Goal: Use online tool/utility: Utilize a website feature to perform a specific function

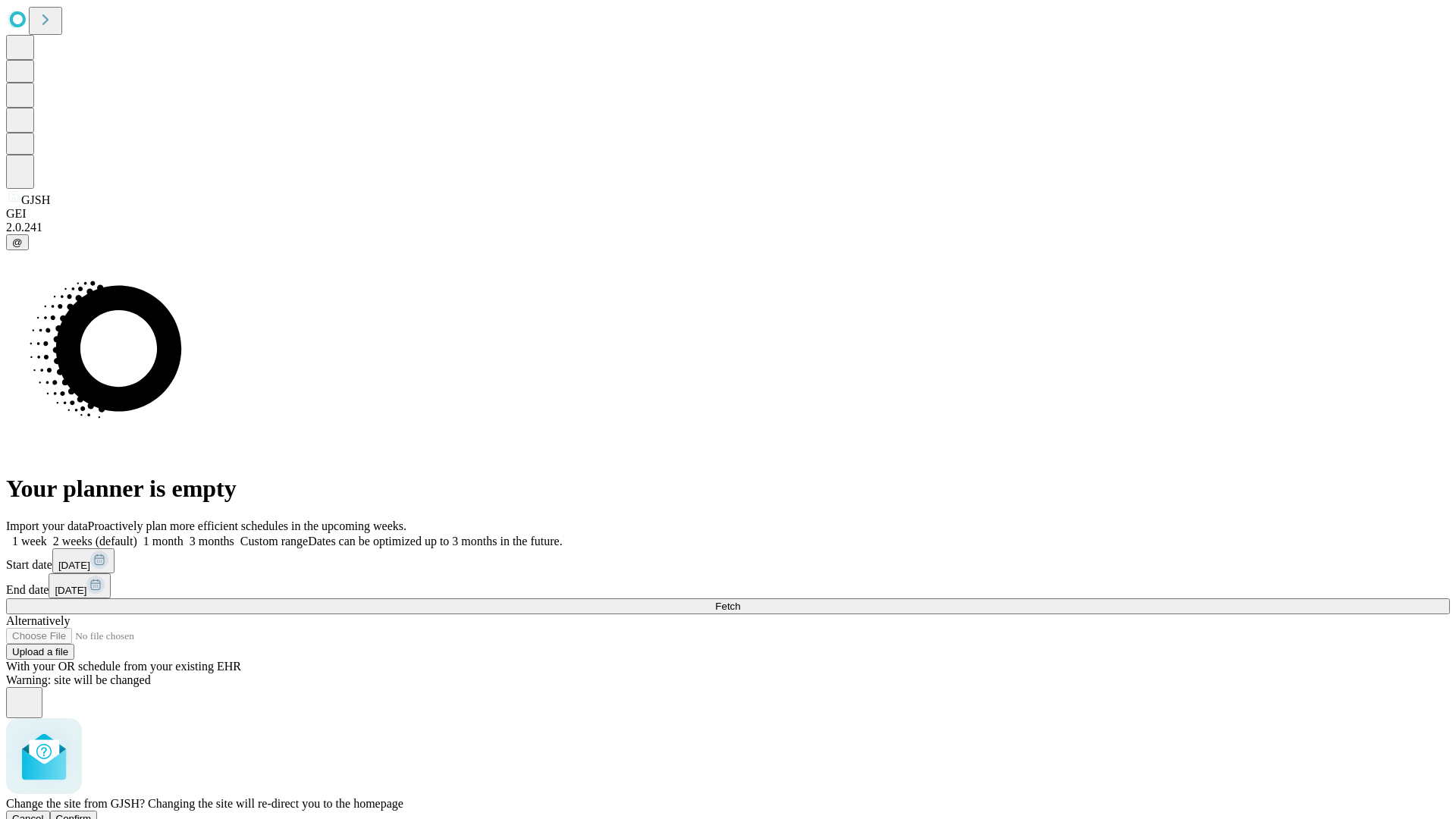
click at [92, 813] on span "Confirm" at bounding box center [73, 818] width 36 height 11
click at [47, 535] on label "1 week" at bounding box center [27, 541] width 41 height 13
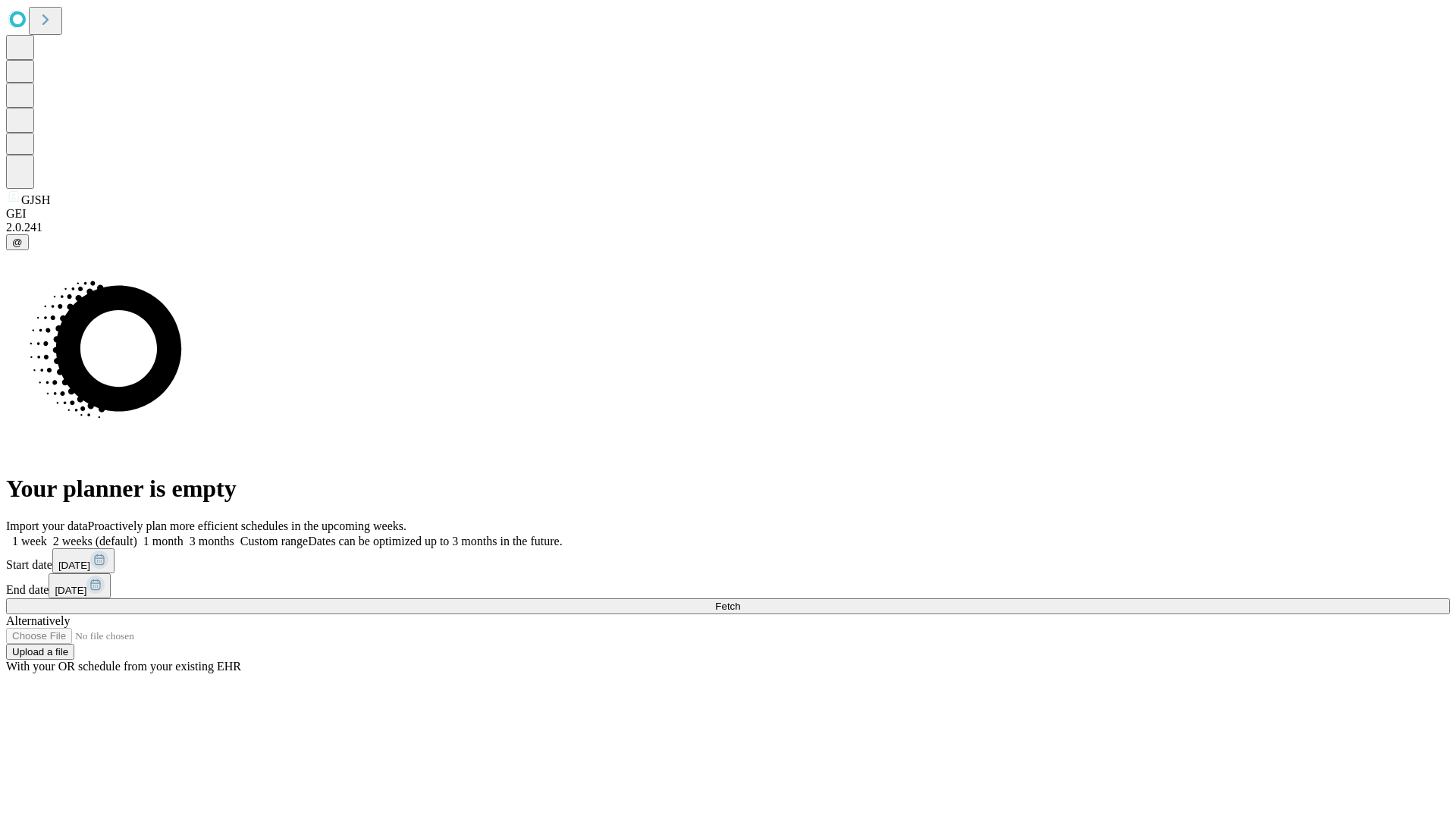
click at [741, 600] on span "Fetch" at bounding box center [728, 606] width 25 height 11
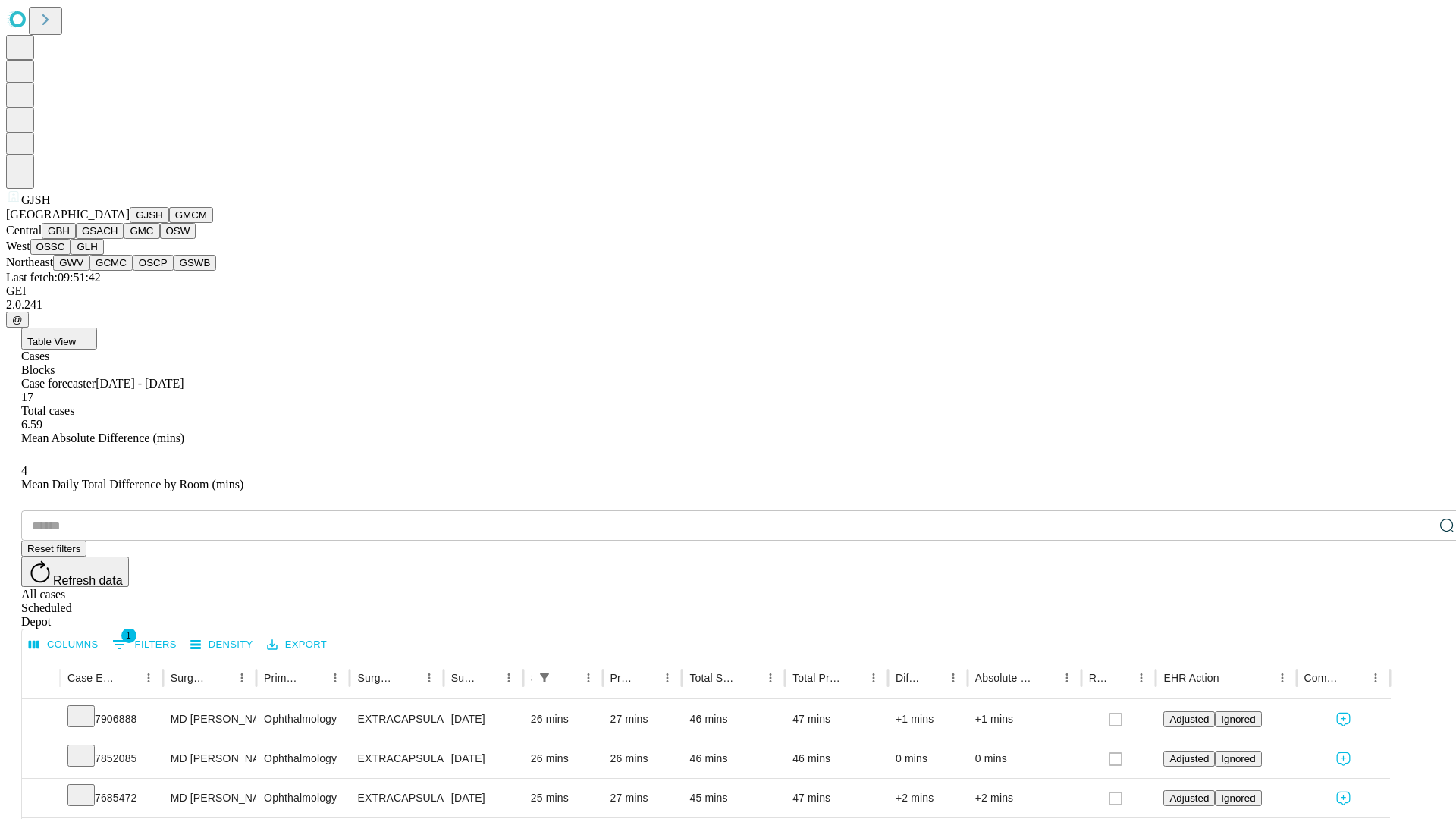
click at [169, 223] on button "GMCM" at bounding box center [191, 215] width 44 height 16
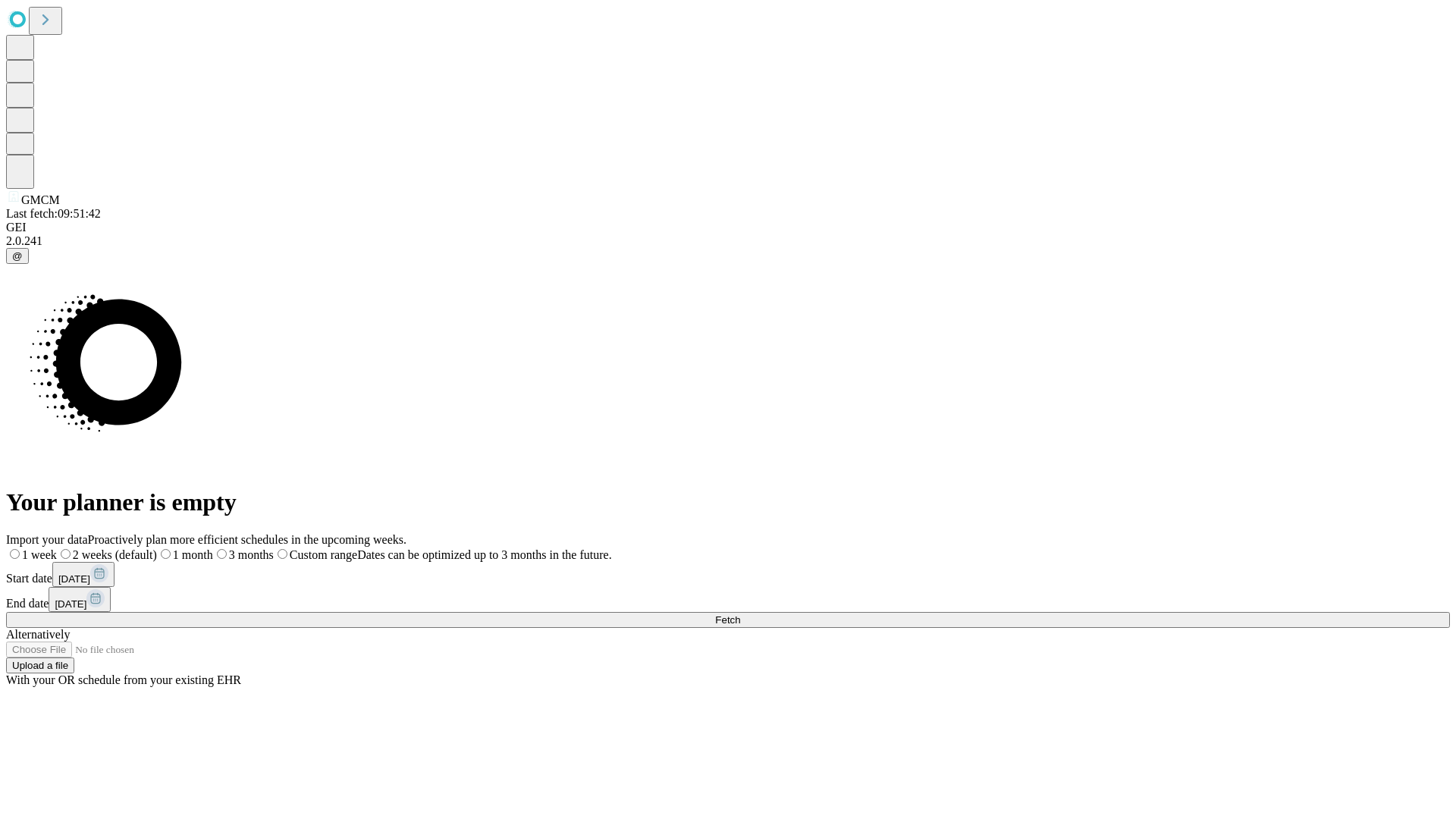
click at [57, 548] on label "1 week" at bounding box center [31, 554] width 50 height 13
click at [741, 614] on span "Fetch" at bounding box center [728, 619] width 25 height 11
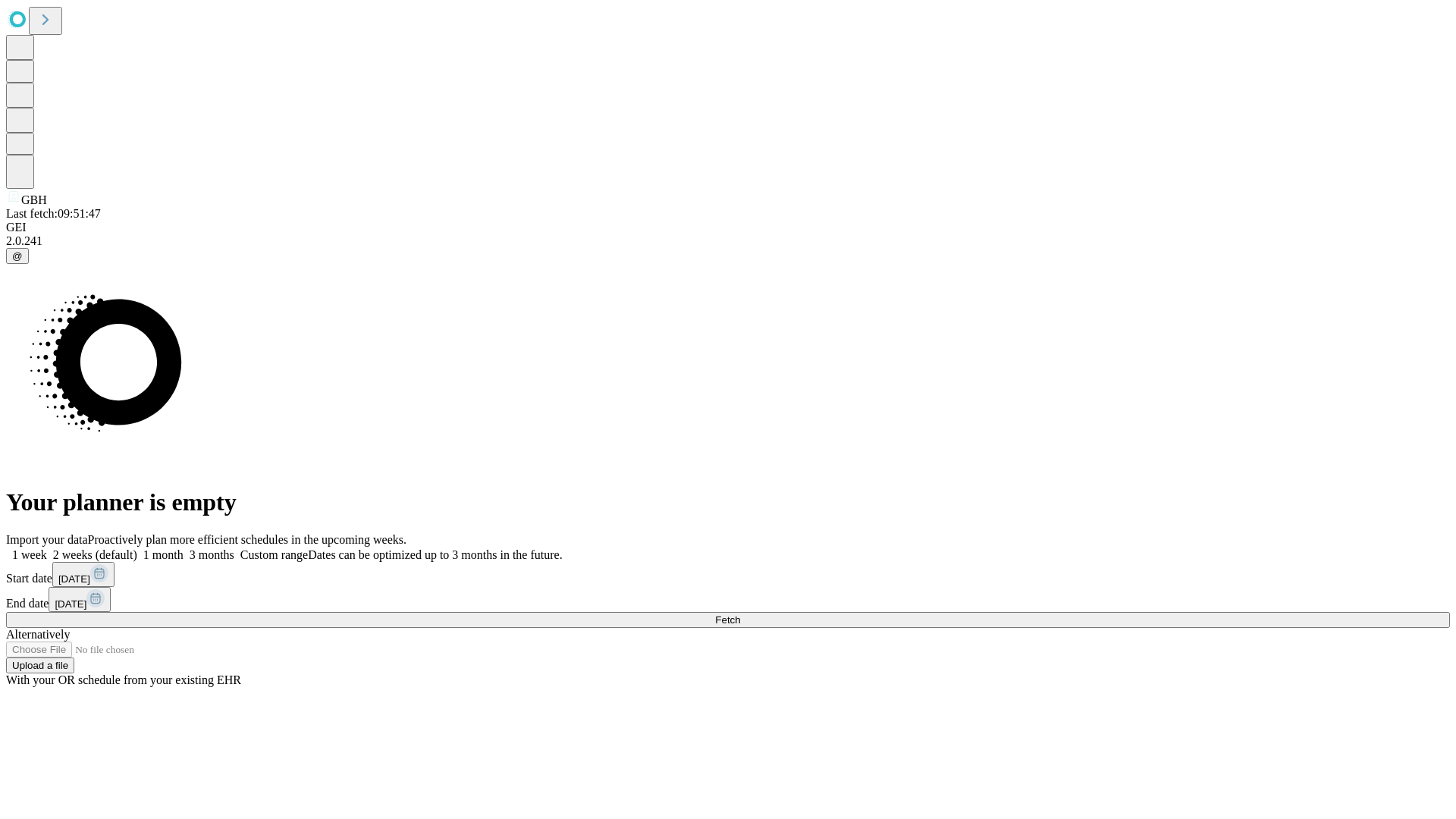
click at [47, 548] on label "1 week" at bounding box center [27, 554] width 41 height 13
click at [741, 614] on span "Fetch" at bounding box center [728, 619] width 25 height 11
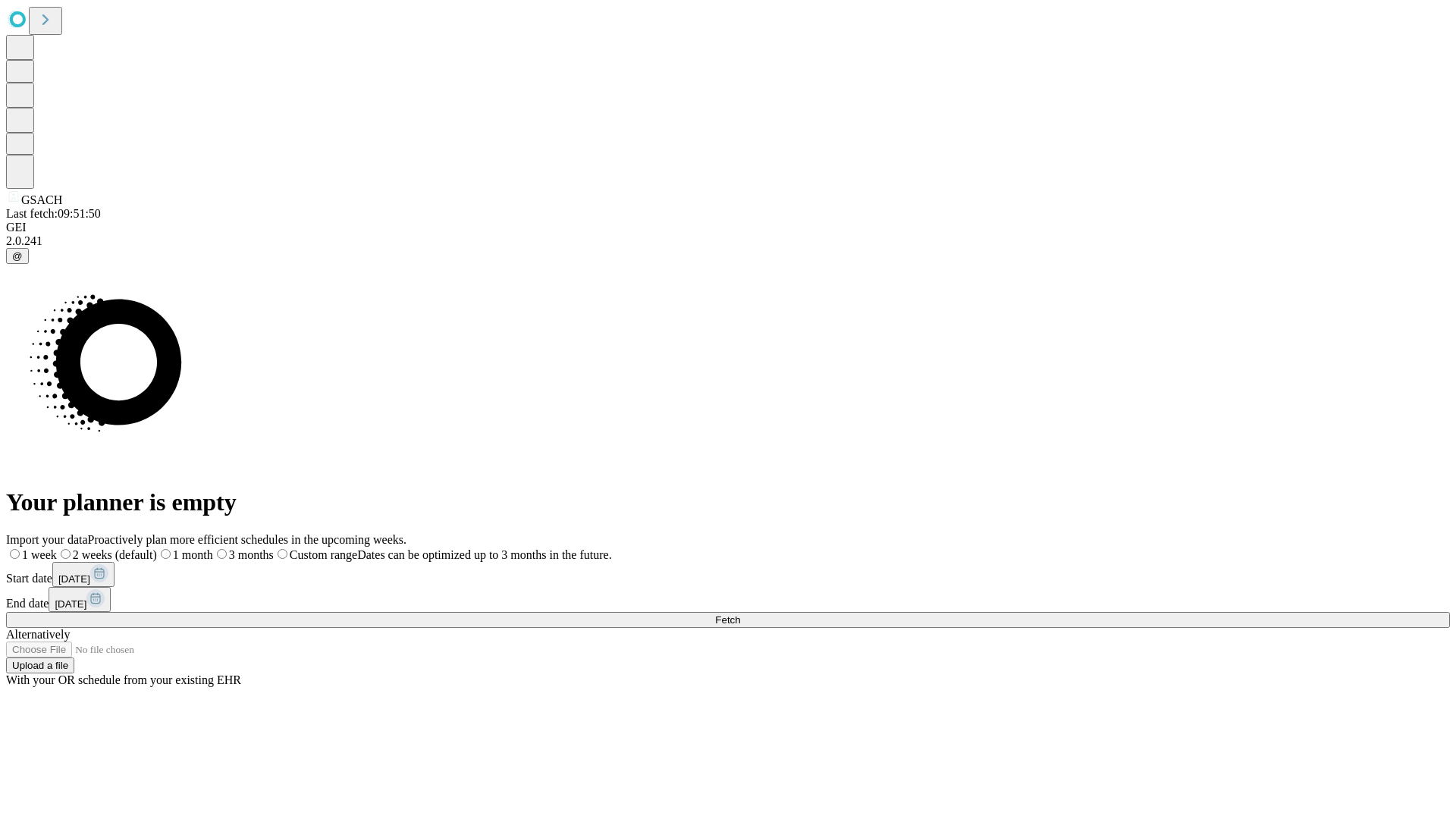
click at [57, 548] on label "1 week" at bounding box center [31, 554] width 50 height 13
click at [741, 614] on span "Fetch" at bounding box center [728, 619] width 25 height 11
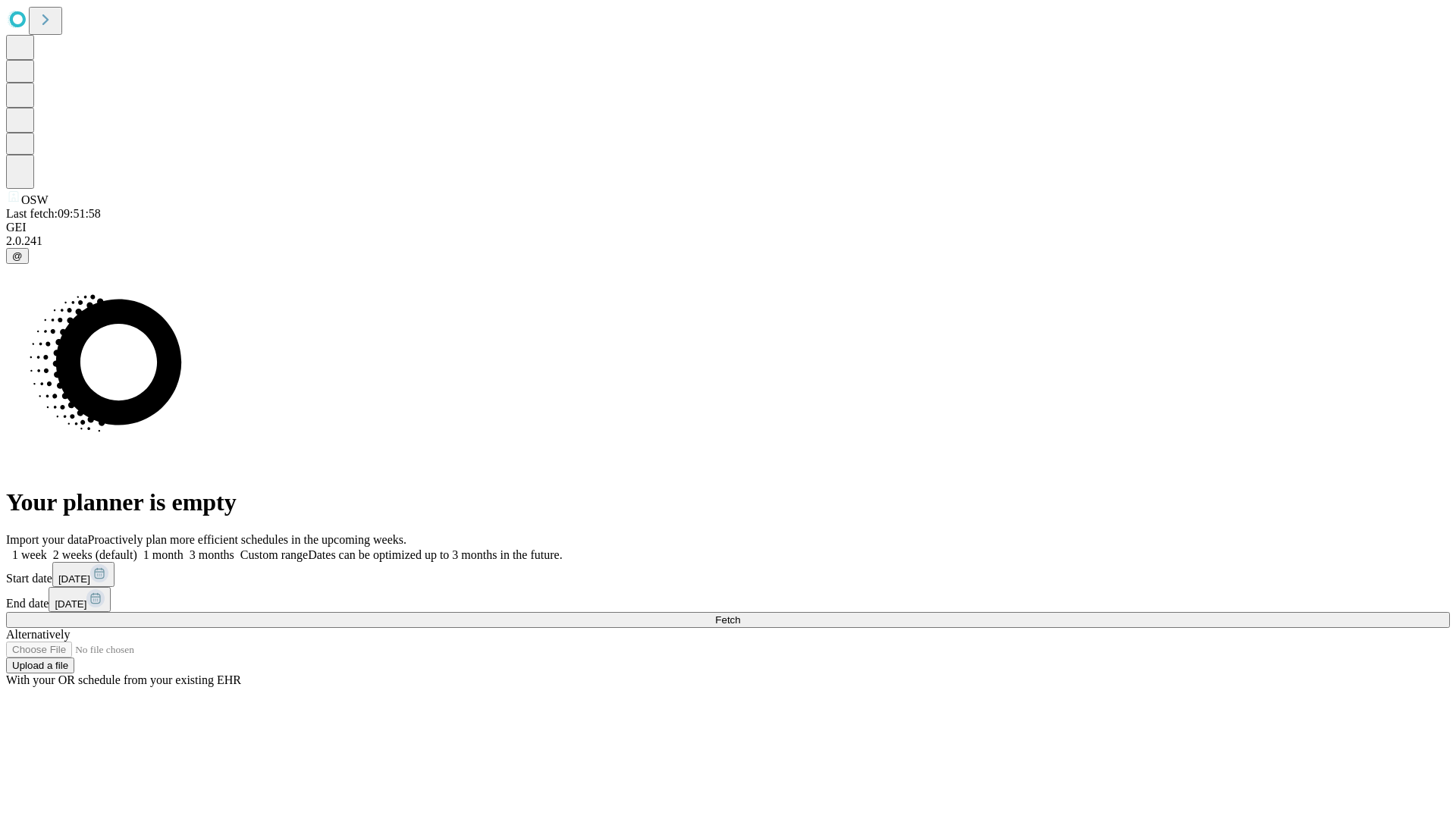
click at [47, 548] on label "1 week" at bounding box center [27, 554] width 41 height 13
click at [741, 614] on span "Fetch" at bounding box center [728, 619] width 25 height 11
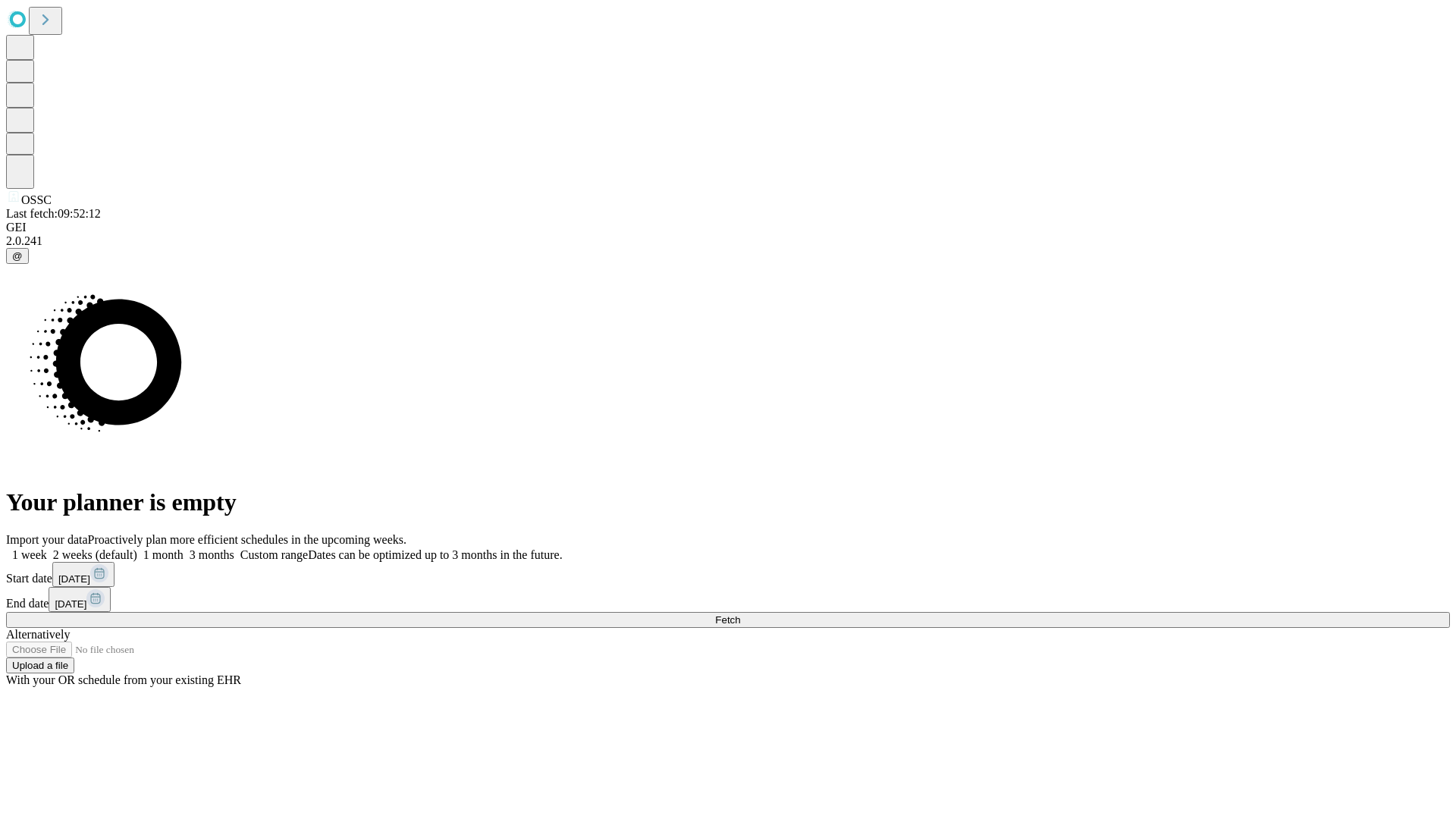
click at [47, 548] on label "1 week" at bounding box center [27, 554] width 41 height 13
click at [741, 614] on span "Fetch" at bounding box center [728, 619] width 25 height 11
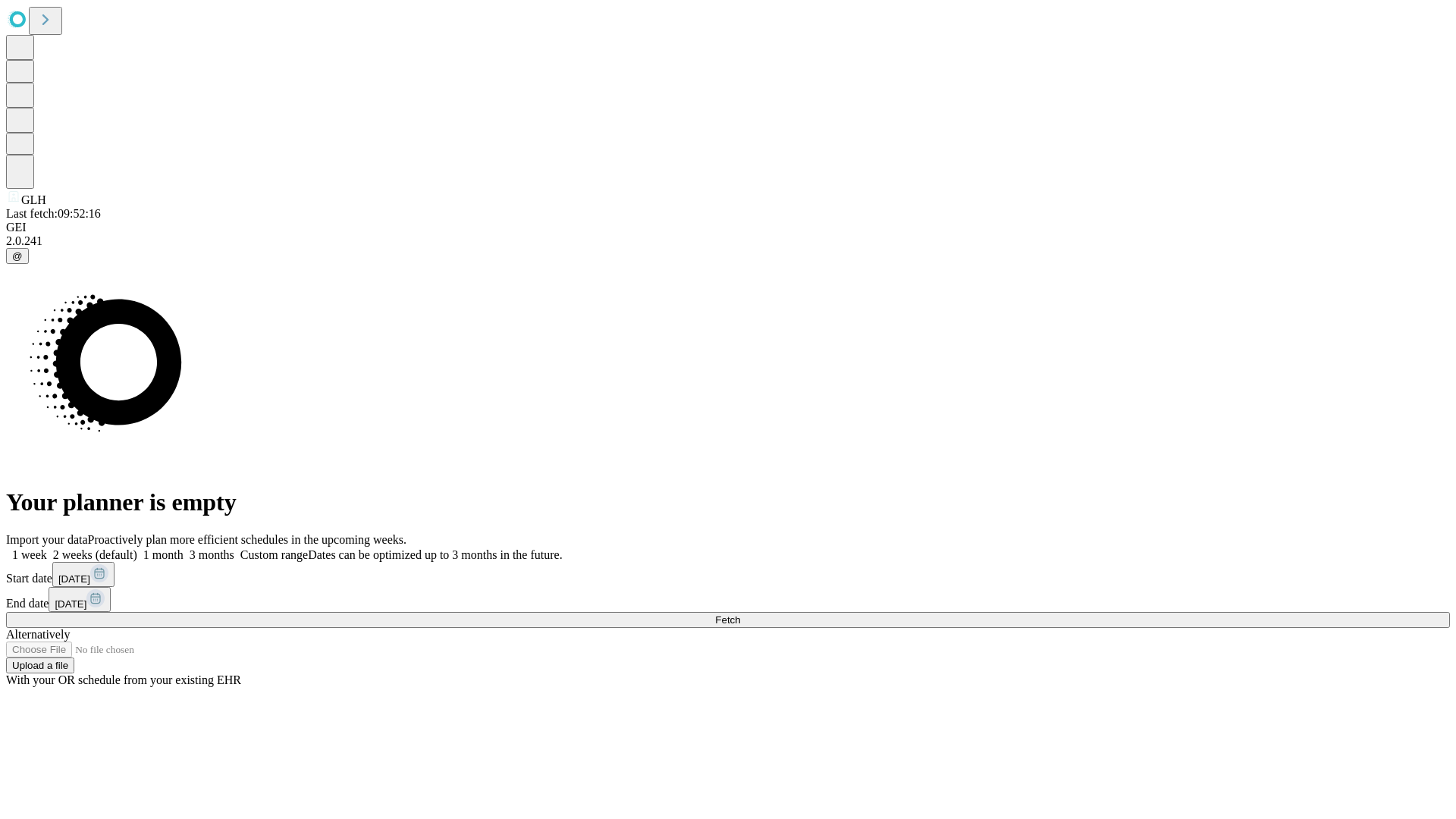
click at [741, 614] on span "Fetch" at bounding box center [728, 619] width 25 height 11
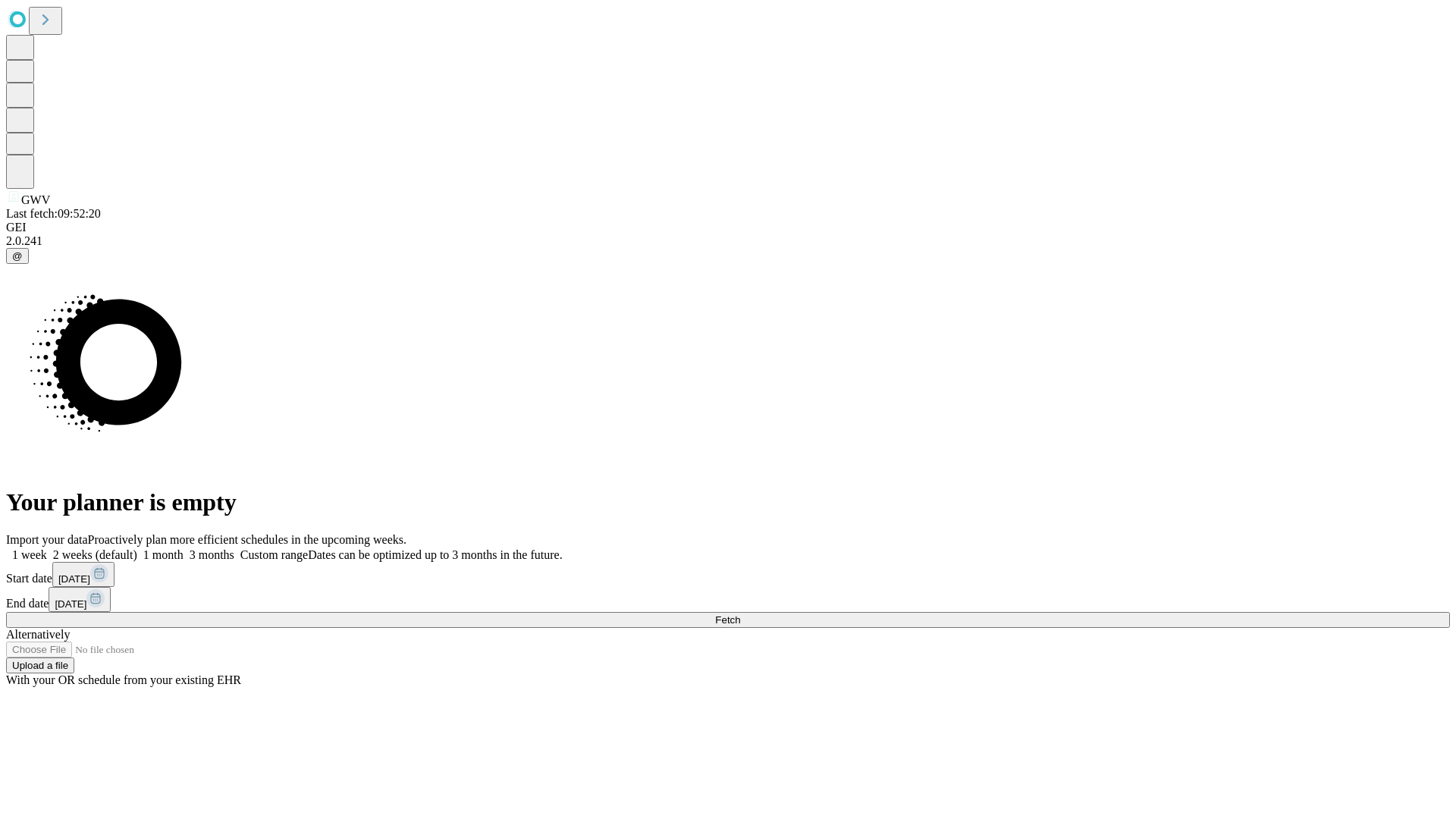
click at [47, 548] on label "1 week" at bounding box center [27, 554] width 41 height 13
click at [741, 614] on span "Fetch" at bounding box center [728, 619] width 25 height 11
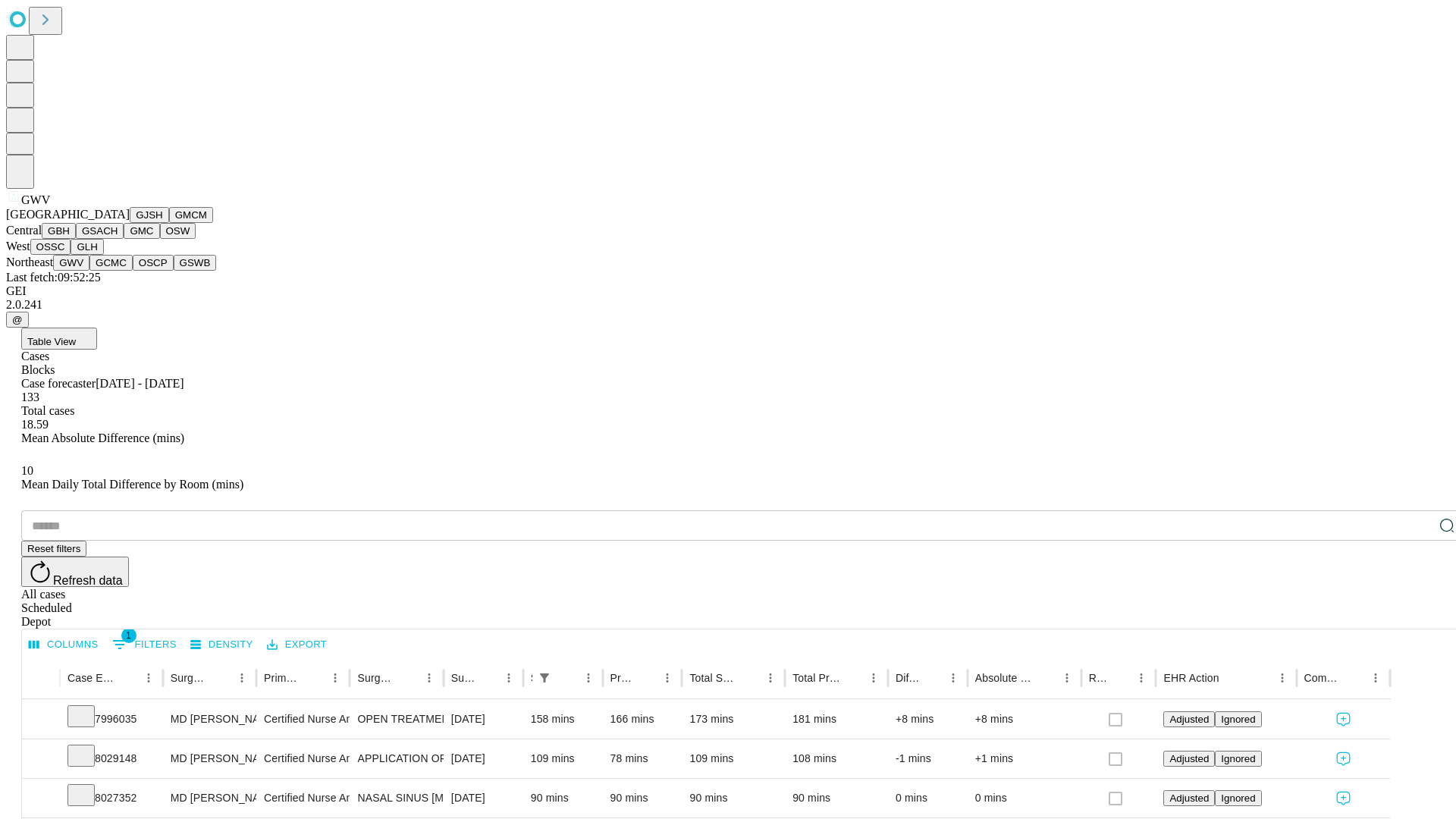
click at [118, 271] on button "GCMC" at bounding box center [111, 262] width 44 height 16
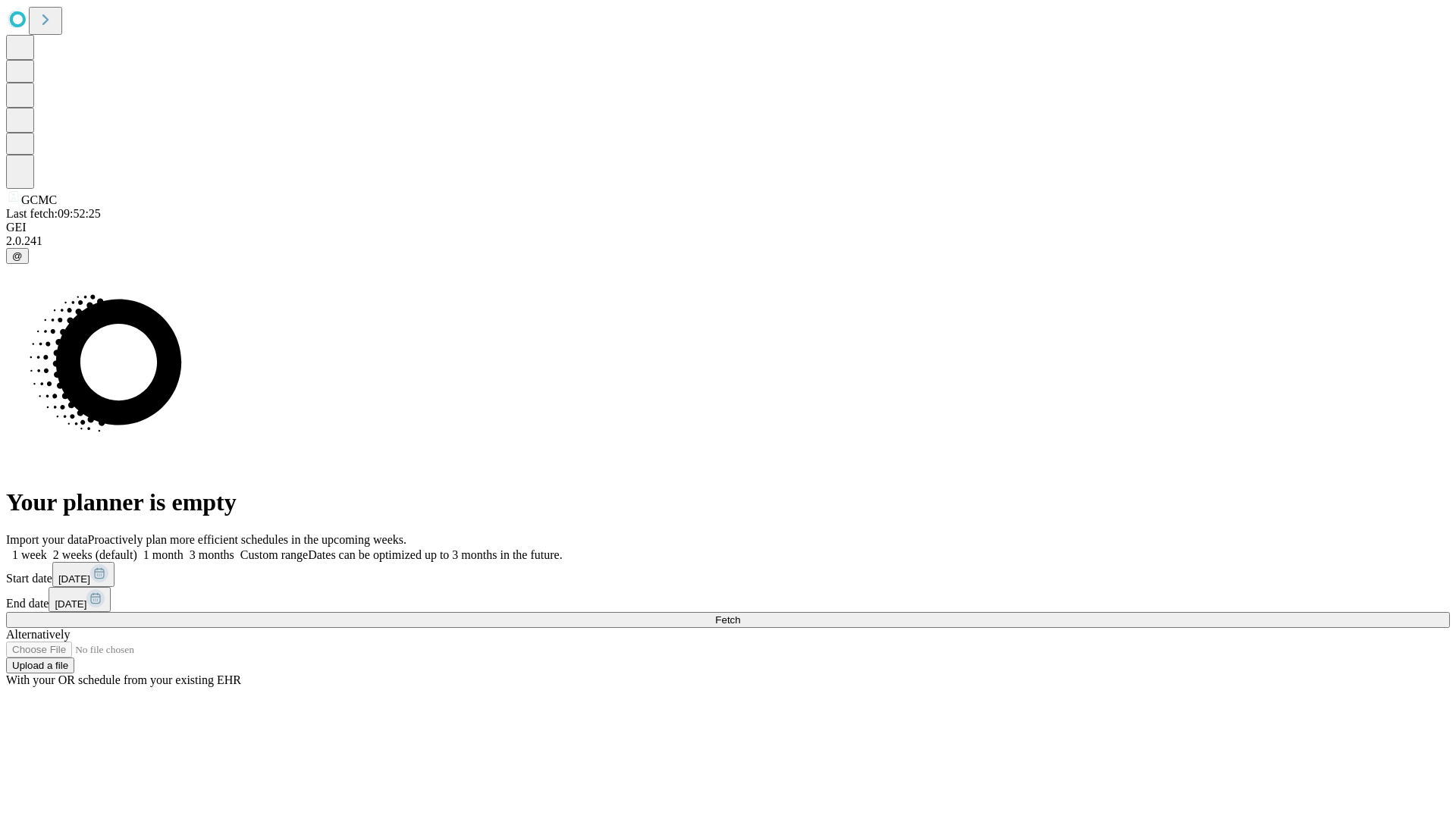
click at [47, 548] on label "1 week" at bounding box center [27, 554] width 41 height 13
click at [741, 614] on span "Fetch" at bounding box center [728, 619] width 25 height 11
click at [47, 548] on label "1 week" at bounding box center [27, 554] width 41 height 13
click at [741, 614] on span "Fetch" at bounding box center [728, 619] width 25 height 11
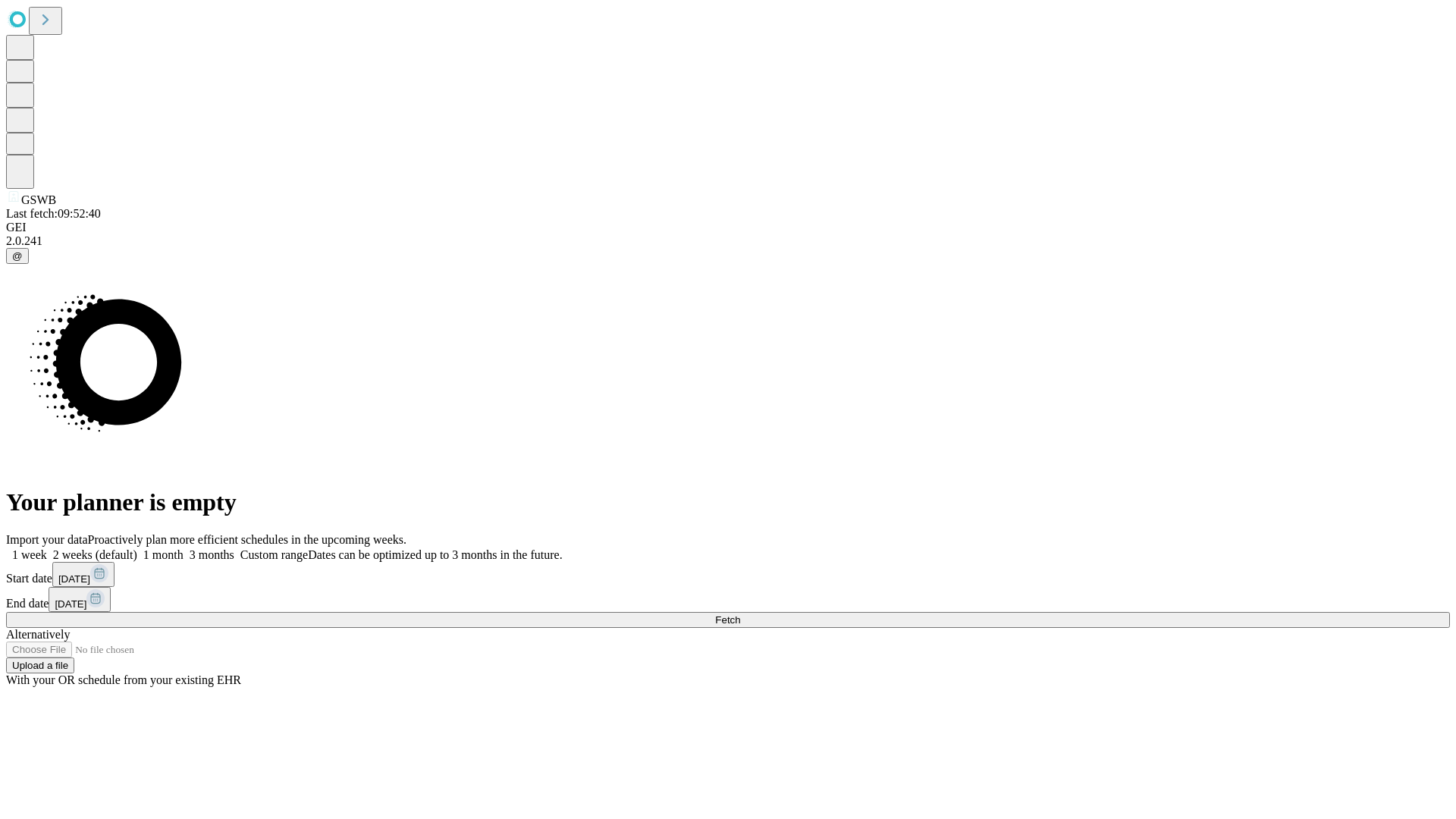
click at [47, 548] on label "1 week" at bounding box center [27, 554] width 41 height 13
click at [741, 614] on span "Fetch" at bounding box center [728, 619] width 25 height 11
